Goal: Transaction & Acquisition: Download file/media

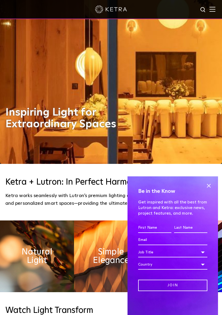
scroll to position [160, 0]
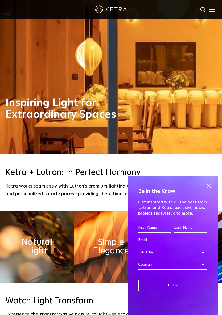
click at [210, 186] on span at bounding box center [208, 186] width 8 height 8
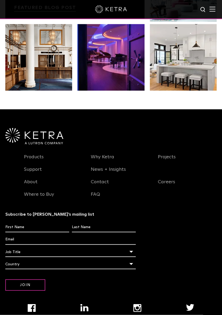
scroll to position [928, 0]
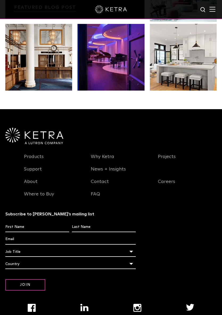
click at [31, 156] on link "Products" at bounding box center [34, 160] width 20 height 12
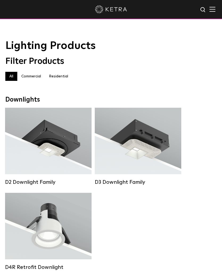
click at [22, 181] on div "D2 Downlight Family" at bounding box center [48, 182] width 86 height 6
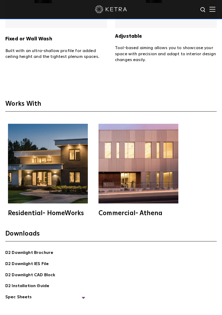
scroll to position [1463, 0]
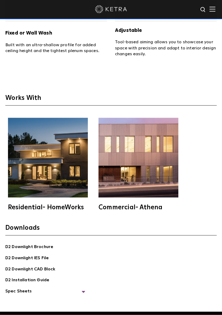
click at [25, 244] on link "D2 Downlight Brochure" at bounding box center [29, 248] width 48 height 8
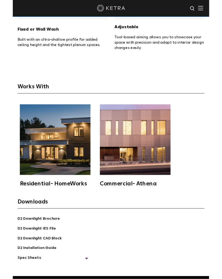
scroll to position [1478, 0]
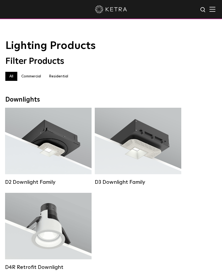
click at [158, 159] on div "Lumen Output: 700 / 900 / 1100 Colors: White / Black / Silver / Bronze / Painta…" at bounding box center [138, 140] width 70 height 47
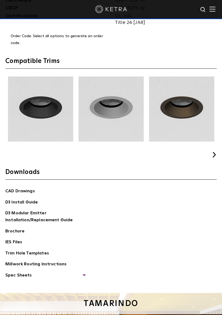
scroll to position [855, 0]
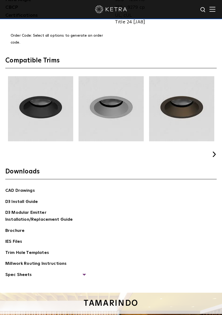
click at [17, 227] on link "Brochure" at bounding box center [14, 231] width 19 height 8
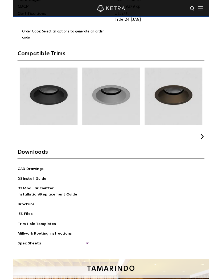
scroll to position [870, 0]
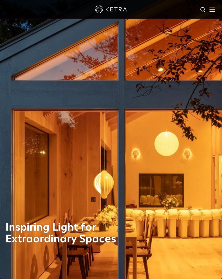
scroll to position [943, 0]
